Goal: Information Seeking & Learning: Find specific page/section

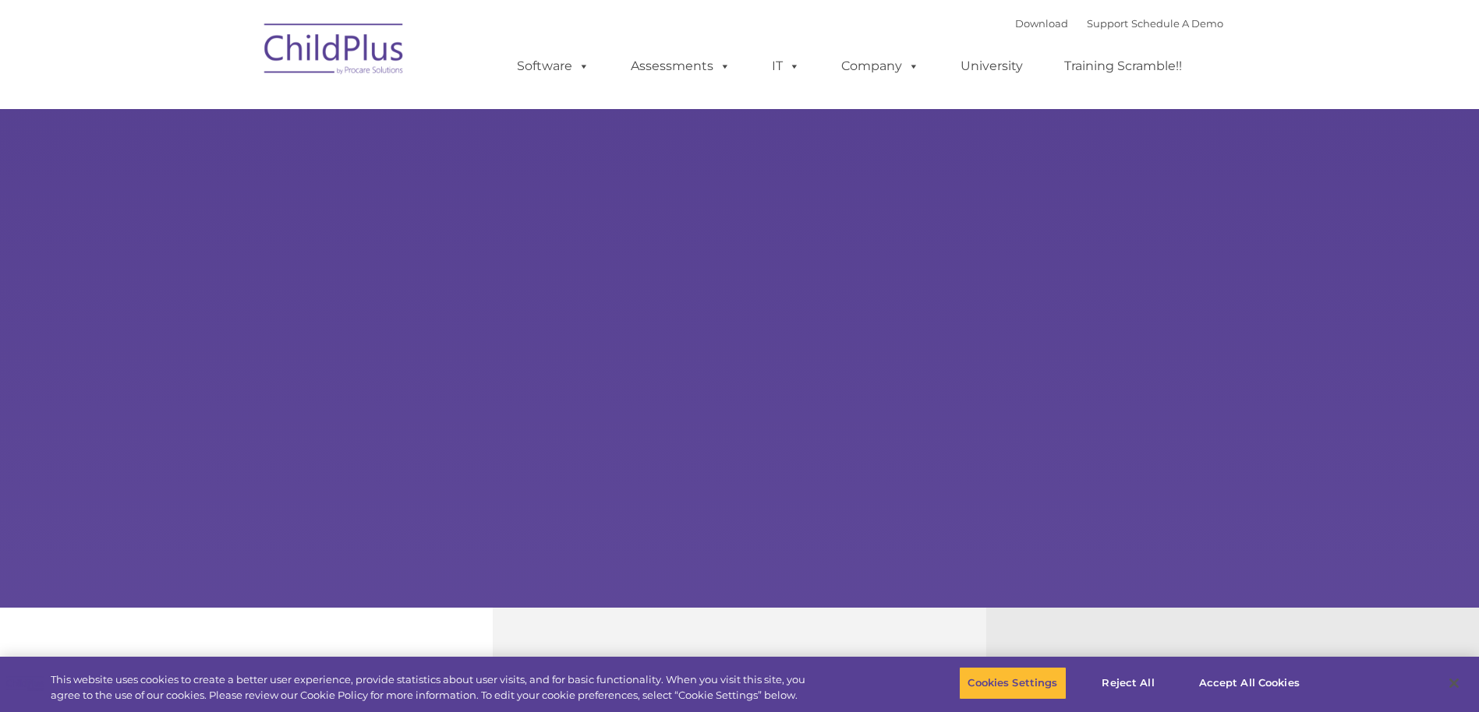
select select "MEDIUM"
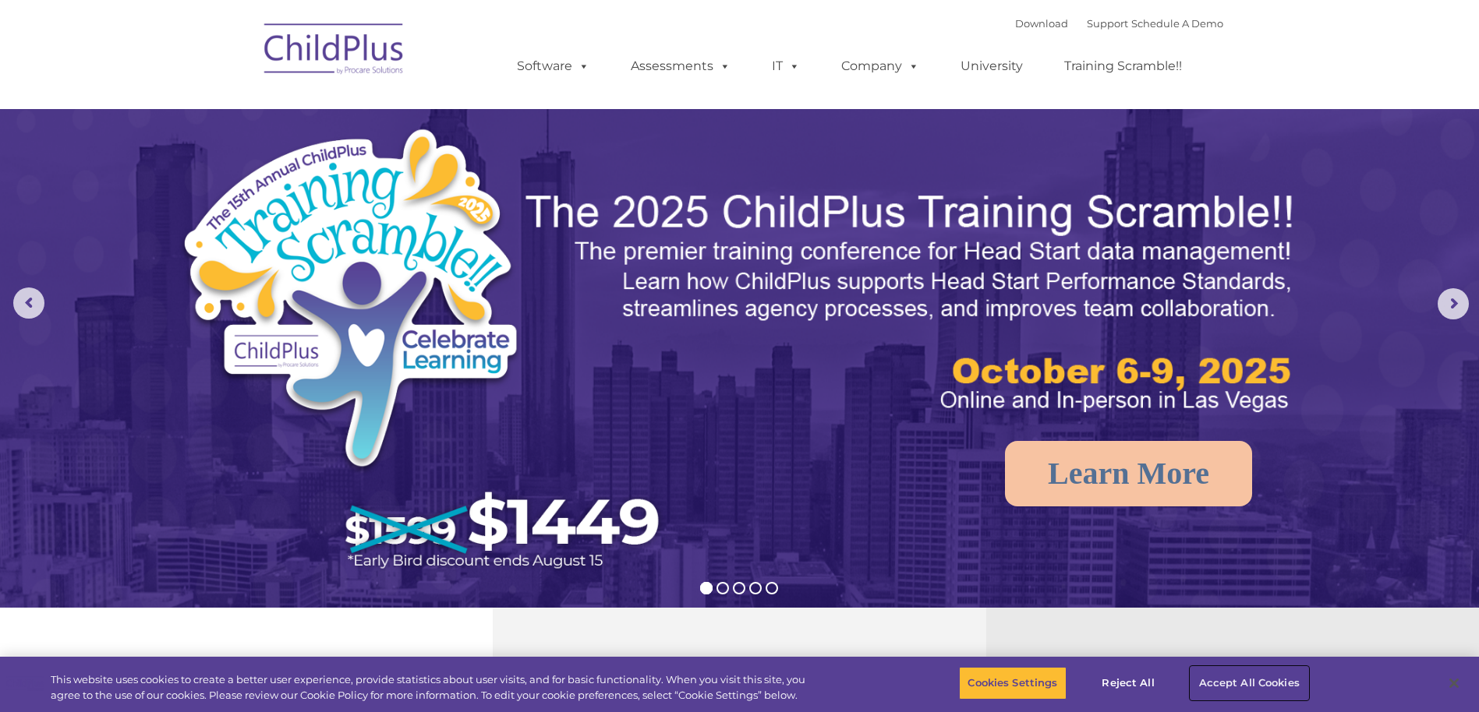
click at [1219, 680] on button "Accept All Cookies" at bounding box center [1249, 683] width 118 height 33
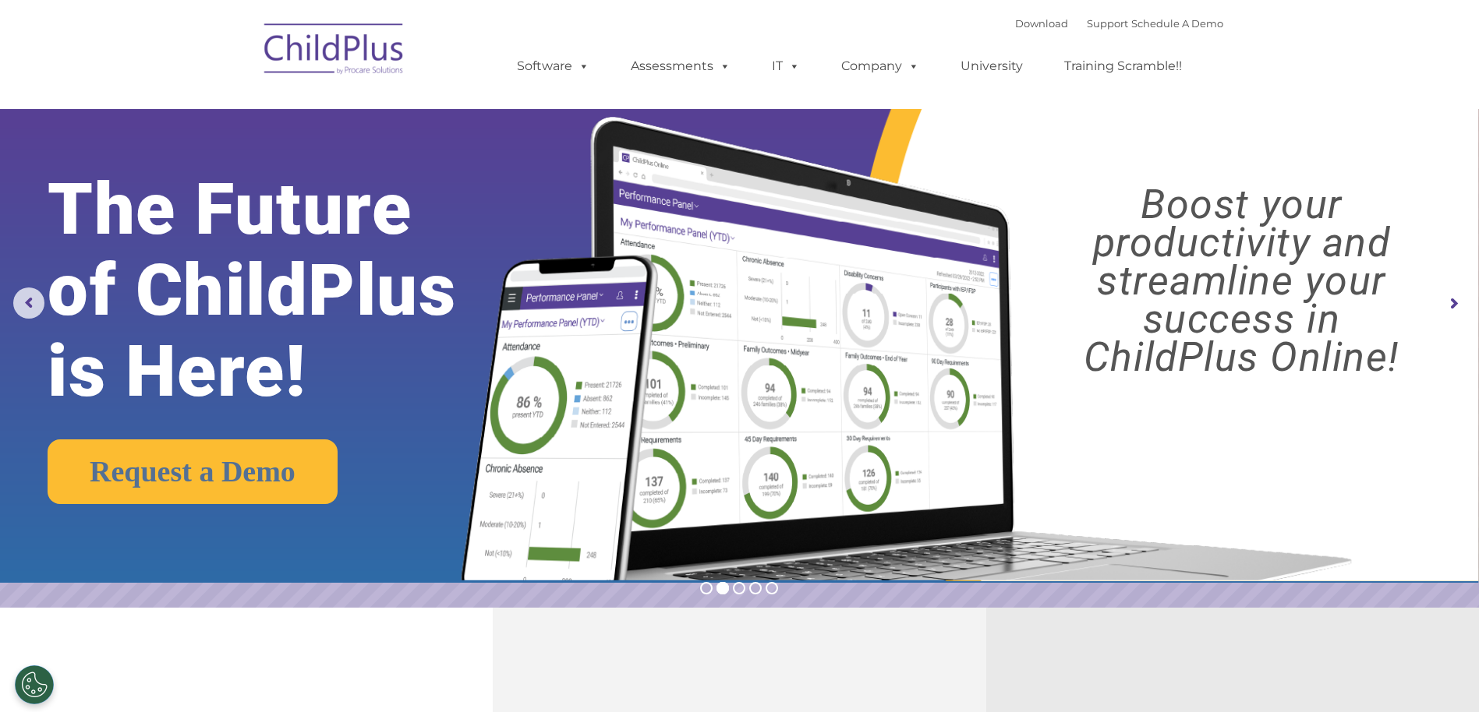
click at [367, 52] on img at bounding box center [334, 51] width 156 height 78
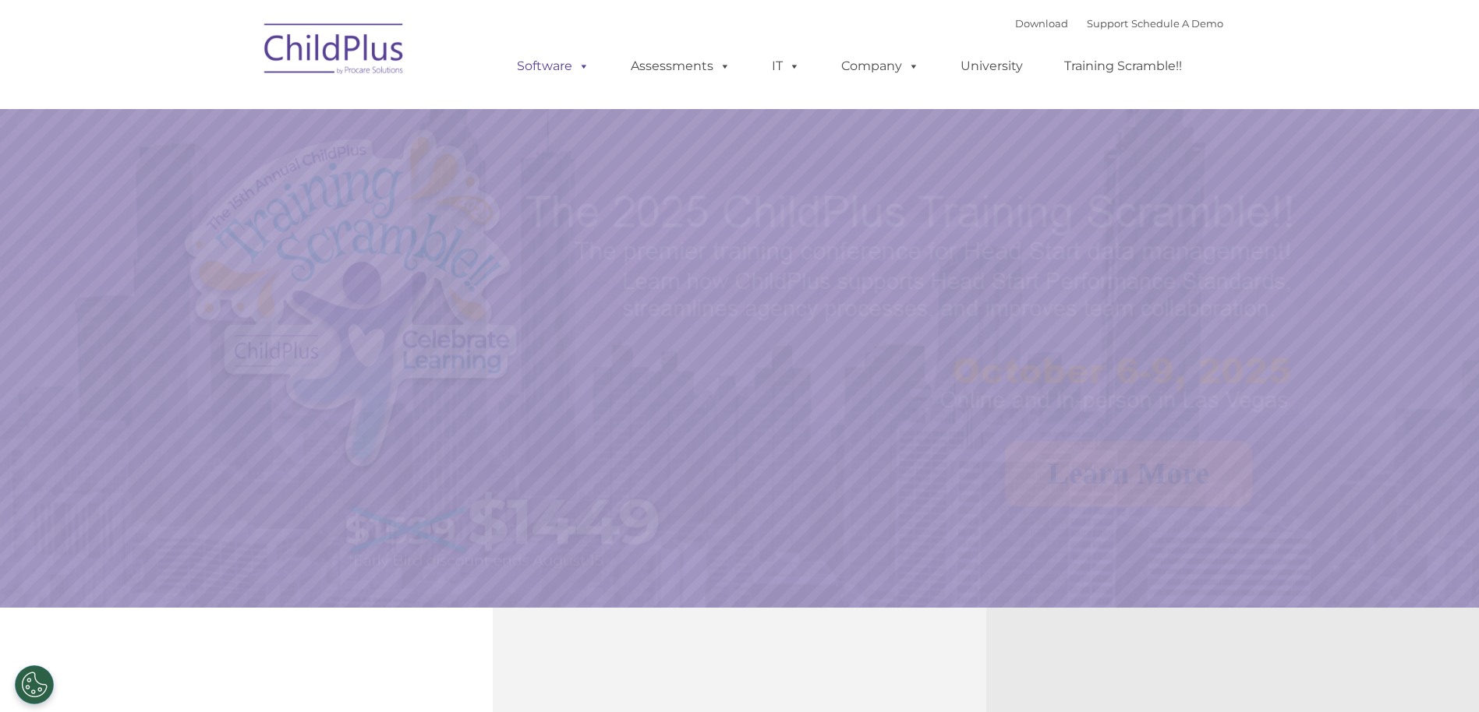
select select "MEDIUM"
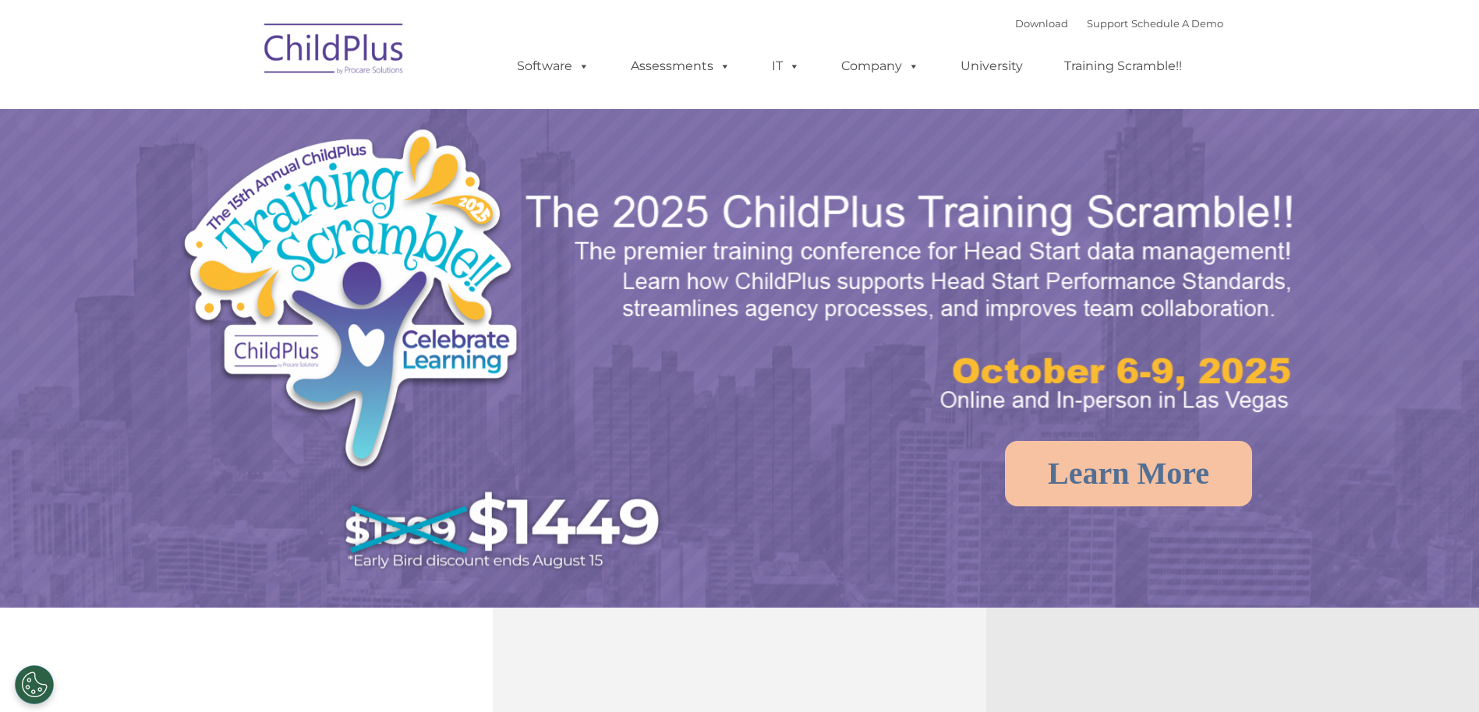
select select "MEDIUM"
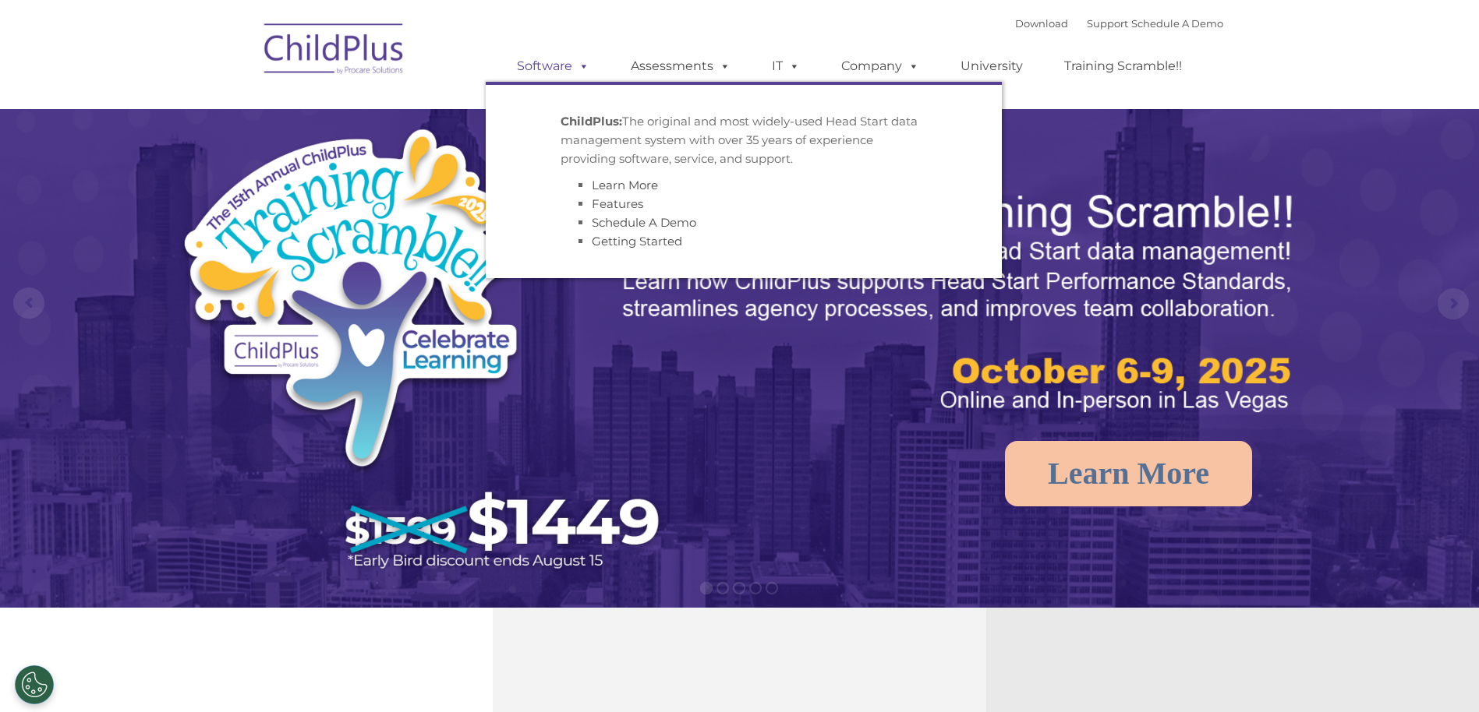
click at [532, 66] on link "Software" at bounding box center [553, 66] width 104 height 31
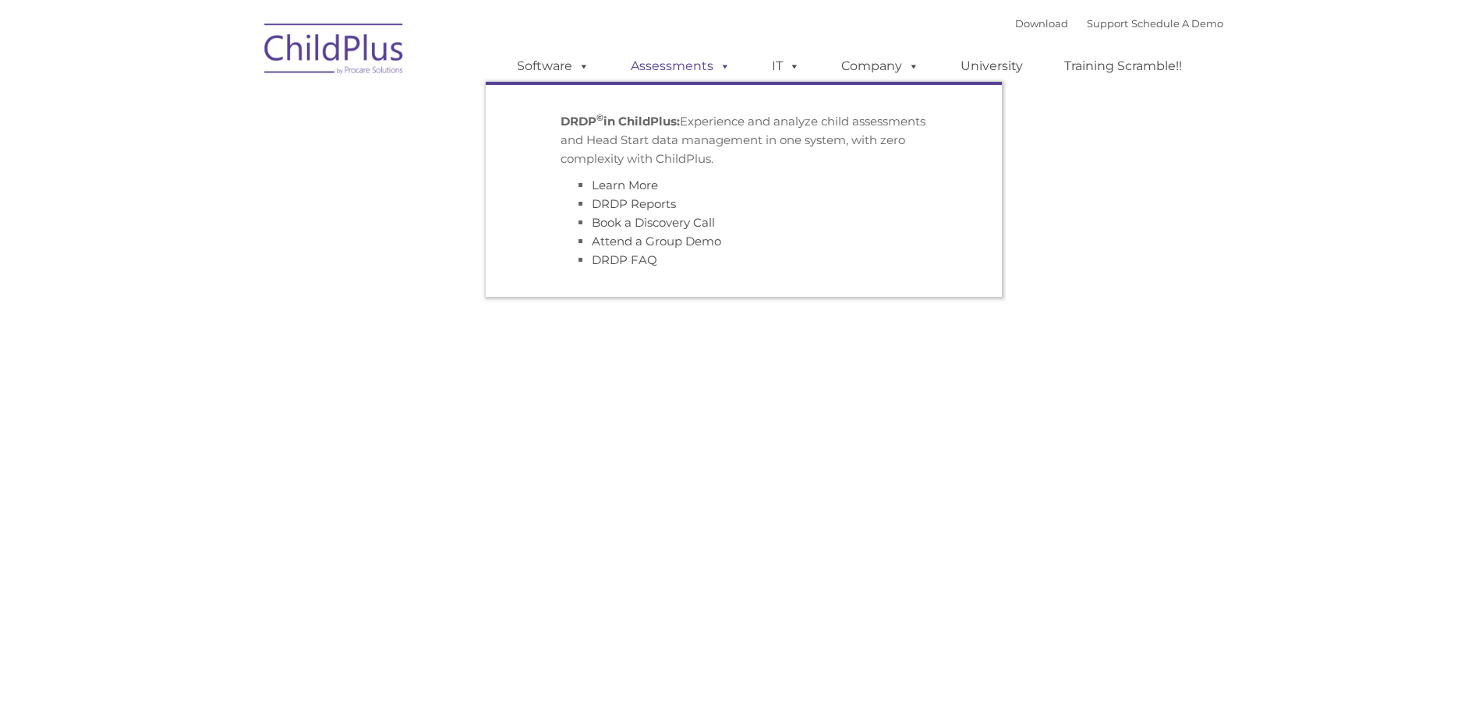
type input ""
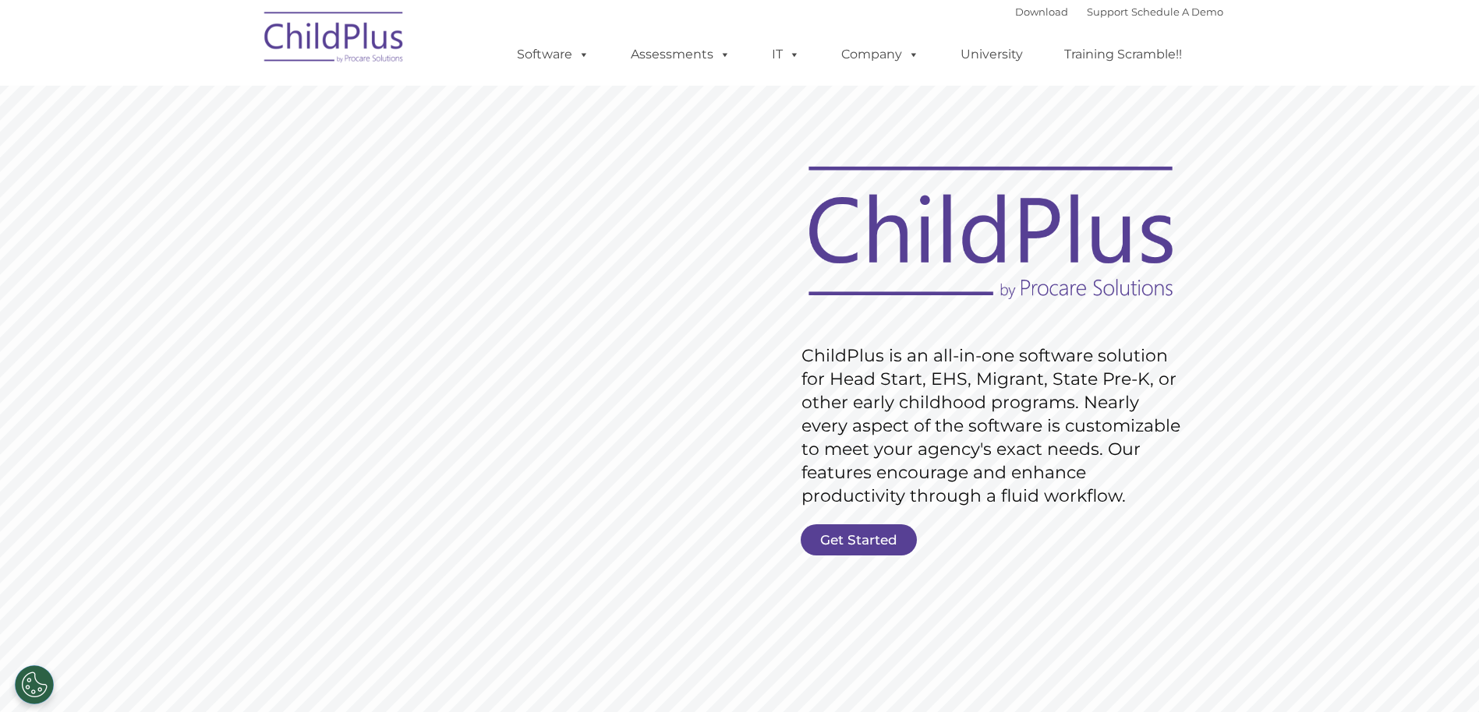
click at [1112, 8] on font "Download Support | Schedule A Demo" at bounding box center [1119, 11] width 208 height 12
click at [1087, 16] on link "Support" at bounding box center [1107, 11] width 41 height 12
